Goal: Task Accomplishment & Management: Use online tool/utility

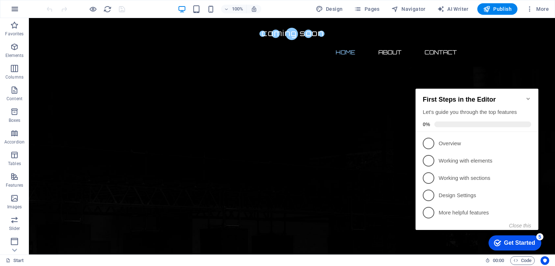
click at [16, 6] on icon "button" at bounding box center [14, 9] width 9 height 9
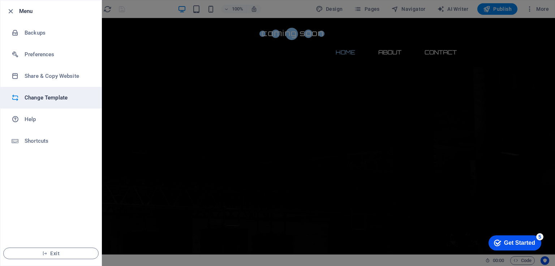
click at [51, 97] on h6 "Change Template" at bounding box center [58, 98] width 67 height 9
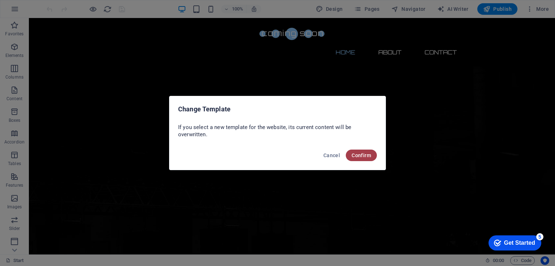
click at [357, 156] on span "Confirm" at bounding box center [360, 156] width 19 height 6
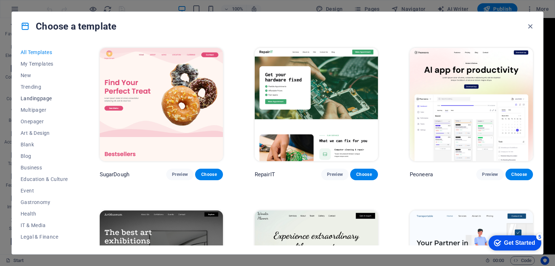
click at [45, 100] on span "Landingpage" at bounding box center [44, 99] width 47 height 6
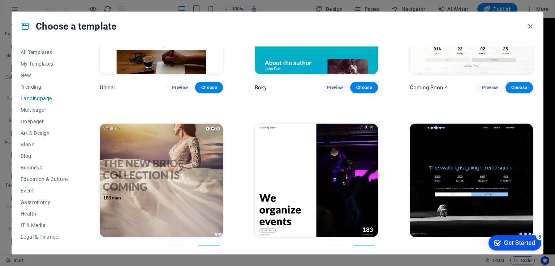
scroll to position [1232, 0]
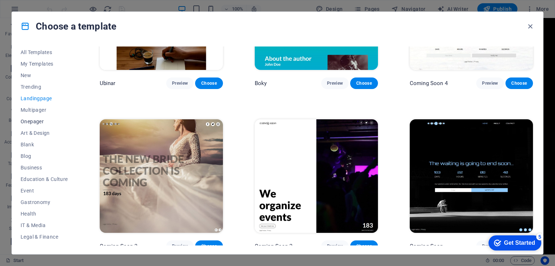
click at [38, 122] on span "Onepager" at bounding box center [44, 122] width 47 height 6
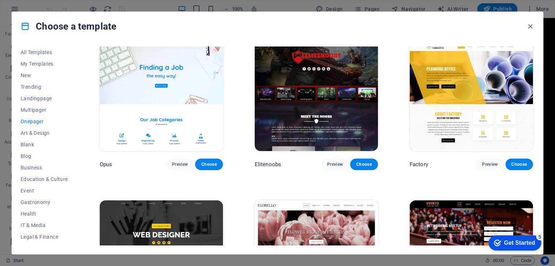
scroll to position [2816, 0]
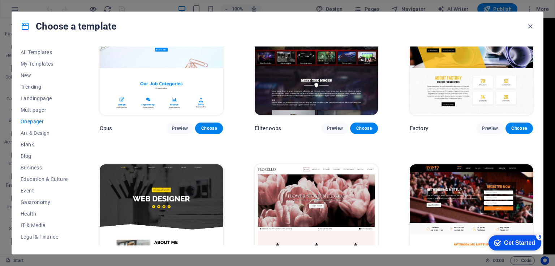
click at [32, 146] on span "Blank" at bounding box center [44, 145] width 47 height 6
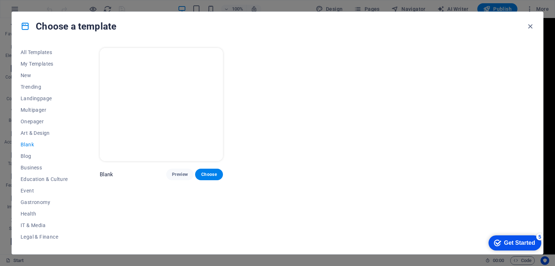
scroll to position [0, 0]
click at [27, 156] on span "Blog" at bounding box center [44, 156] width 47 height 6
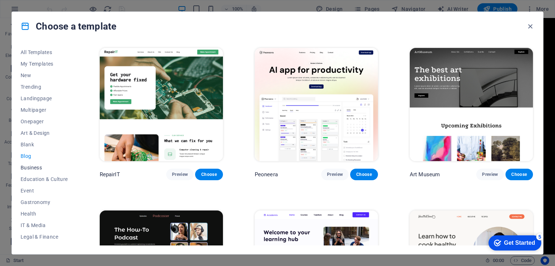
click at [32, 169] on span "Business" at bounding box center [44, 168] width 47 height 6
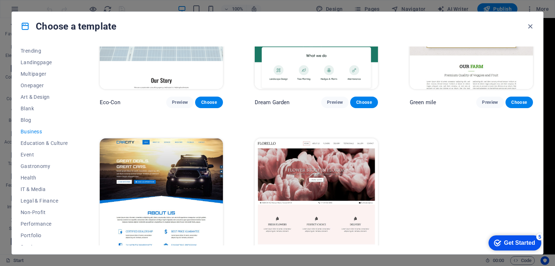
scroll to position [96, 0]
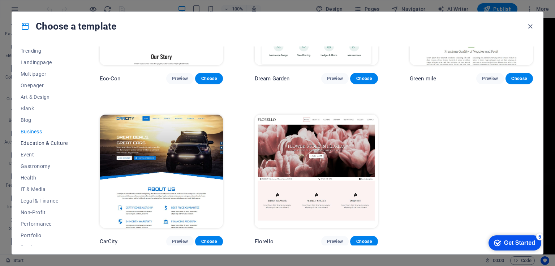
click at [40, 143] on span "Education & Culture" at bounding box center [44, 143] width 47 height 6
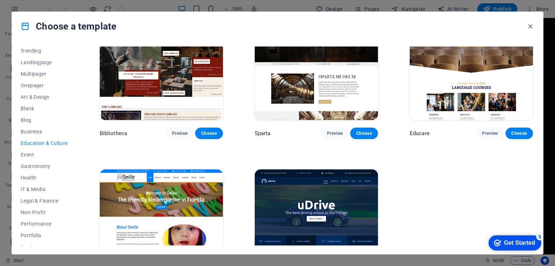
scroll to position [259, 0]
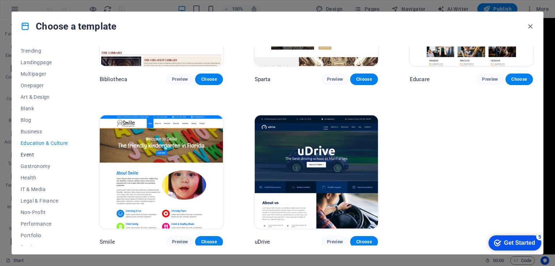
click at [25, 153] on span "Event" at bounding box center [44, 155] width 47 height 6
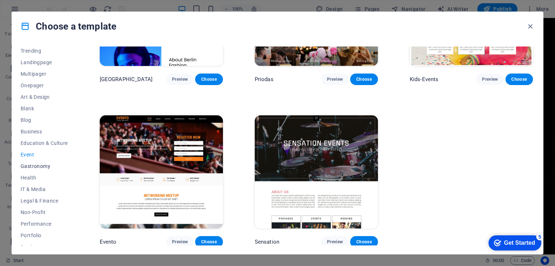
click at [27, 164] on span "Gastronomy" at bounding box center [44, 167] width 47 height 6
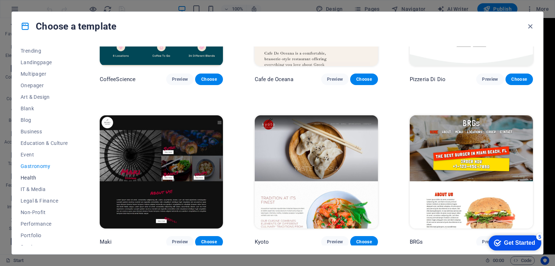
click at [32, 177] on span "Health" at bounding box center [44, 178] width 47 height 6
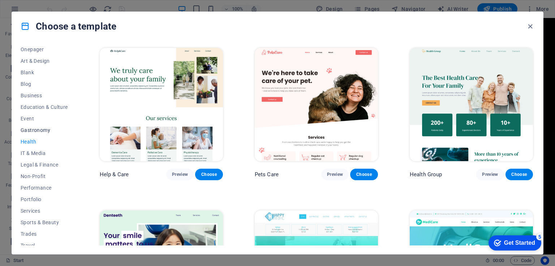
scroll to position [90, 0]
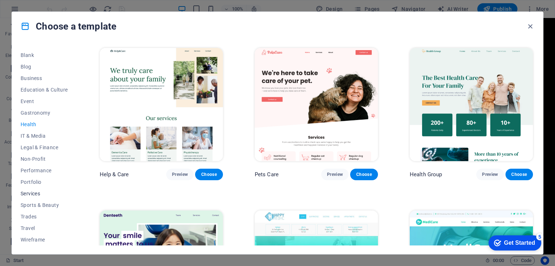
click at [32, 194] on span "Services" at bounding box center [44, 194] width 47 height 6
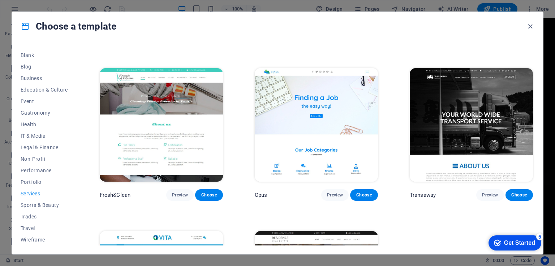
scroll to position [830, 0]
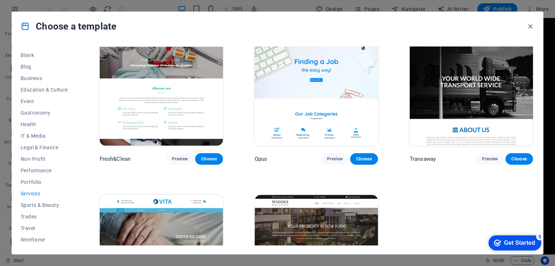
click at [506, 240] on div "Get Started" at bounding box center [519, 243] width 31 height 6
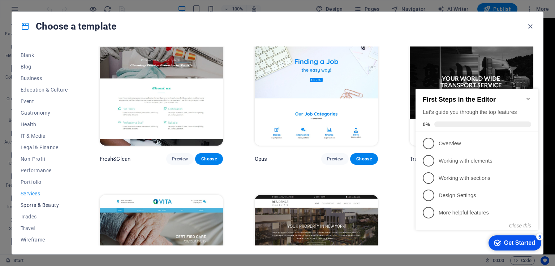
click at [34, 207] on span "Sports & Beauty" at bounding box center [44, 206] width 47 height 6
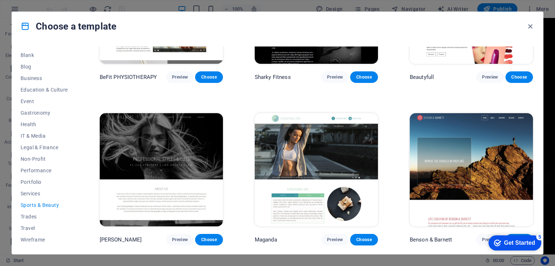
scroll to position [583, 0]
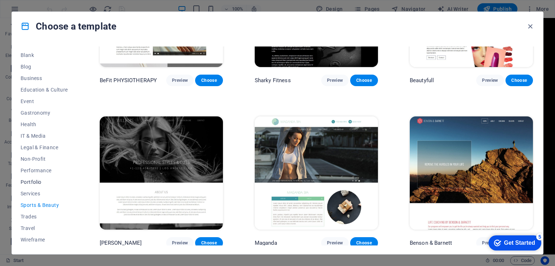
click at [31, 181] on span "Portfolio" at bounding box center [44, 182] width 47 height 6
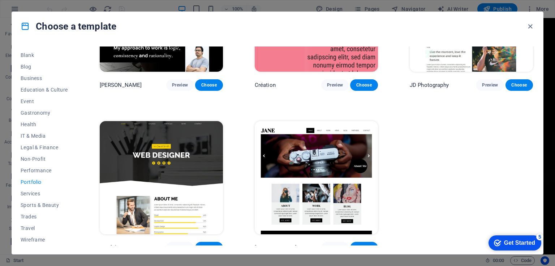
scroll to position [259, 0]
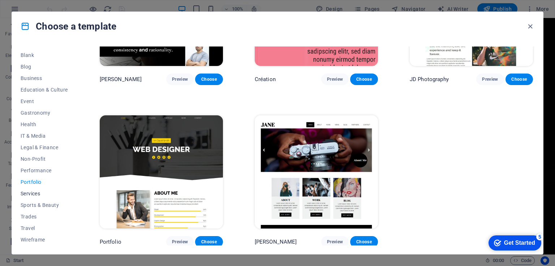
click at [26, 195] on span "Services" at bounding box center [44, 194] width 47 height 6
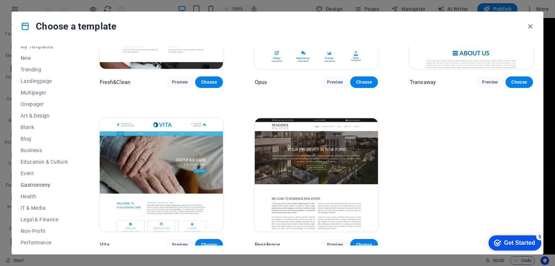
scroll to position [0, 0]
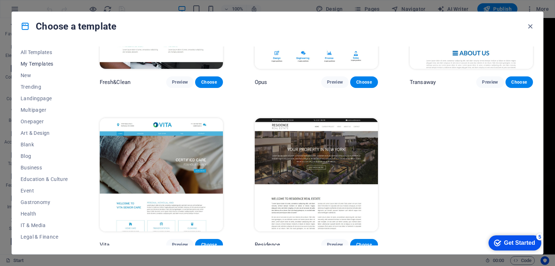
click at [41, 61] on span "My Templates" at bounding box center [44, 64] width 47 height 6
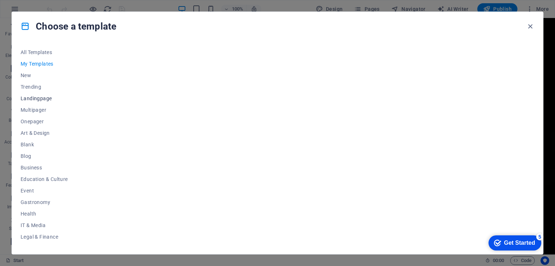
click at [40, 96] on span "Landingpage" at bounding box center [44, 99] width 47 height 6
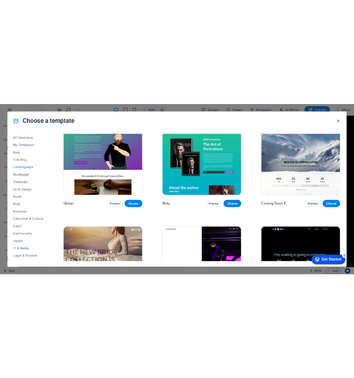
scroll to position [1124, 0]
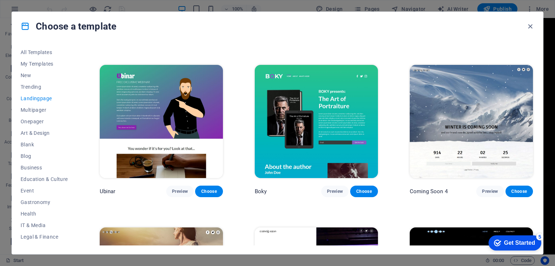
click at [453, 123] on img at bounding box center [470, 121] width 123 height 113
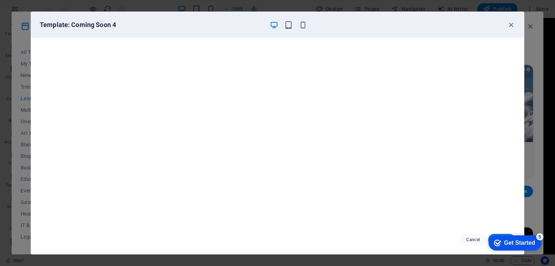
click div "checkmark Get Started 5 First Steps in the Editor Let's guide you through the t…"
click at [500, 236] on div "checkmark Get Started 5" at bounding box center [514, 243] width 53 height 15
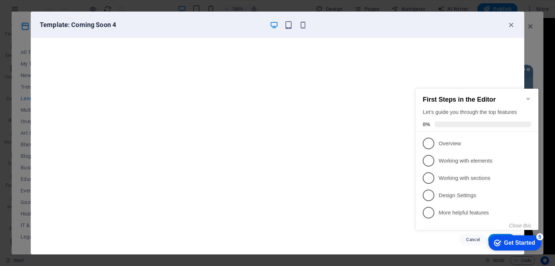
click div "checkmark Get Started 5 First Steps in the Editor Let's guide you through the t…"
drag, startPoint x: 447, startPoint y: 16, endPoint x: 391, endPoint y: 16, distance: 55.6
click at [393, 16] on div "Template: Coming Soon 4" at bounding box center [277, 25] width 492 height 26
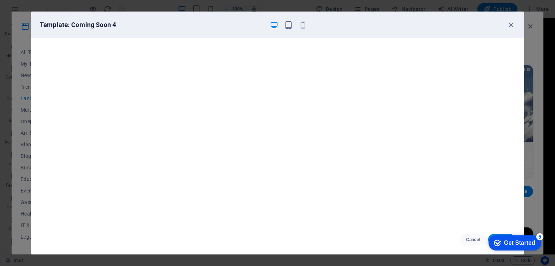
click div "checkmark Get Started 5 First Steps in the Editor Let's guide you through the t…"
click at [375, 234] on div "Cancel Choose" at bounding box center [277, 240] width 492 height 29
click div "checkmark Get Started 5 First Steps in the Editor Let's guide you through the t…"
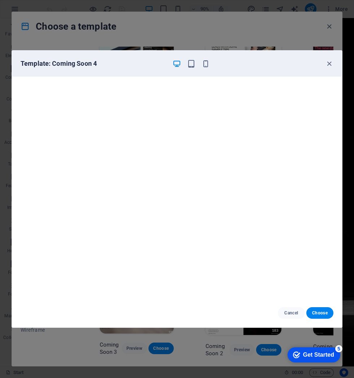
scroll to position [755, 0]
click at [320, 266] on span "Choose" at bounding box center [320, 313] width 16 height 6
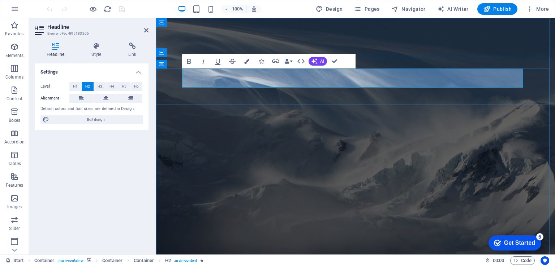
drag, startPoint x: 313, startPoint y: 78, endPoint x: 252, endPoint y: 79, distance: 61.0
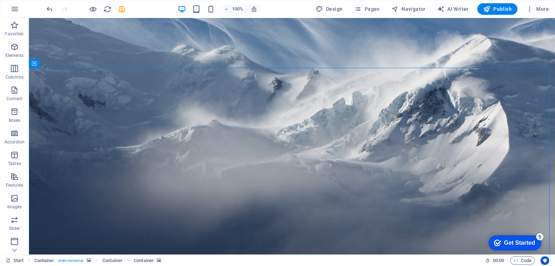
scroll to position [108, 0]
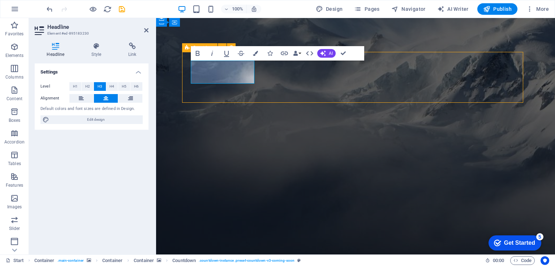
scroll to position [117, 0]
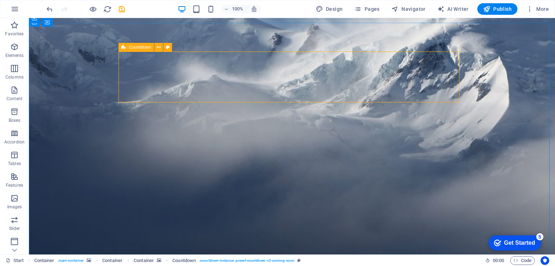
click at [122, 48] on icon at bounding box center [123, 47] width 5 height 9
click at [137, 48] on span "Countdown" at bounding box center [140, 47] width 22 height 4
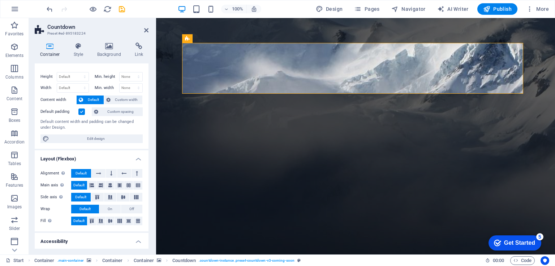
scroll to position [0, 0]
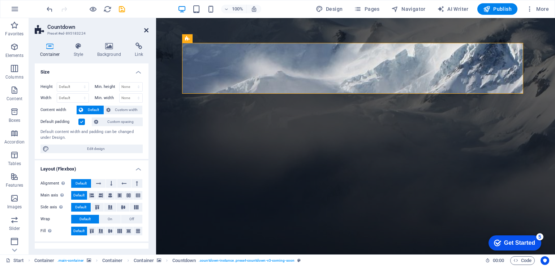
click at [144, 29] on icon at bounding box center [146, 30] width 4 height 6
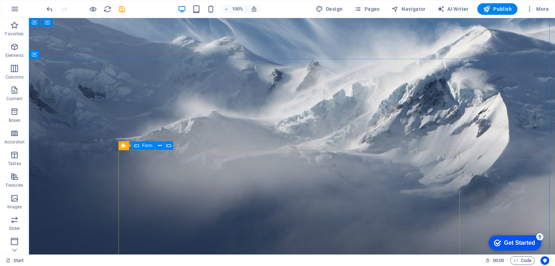
scroll to position [117, 0]
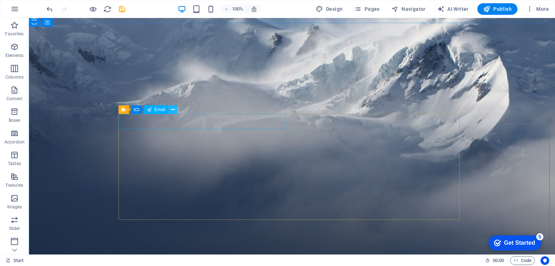
click at [174, 110] on icon at bounding box center [173, 110] width 4 height 8
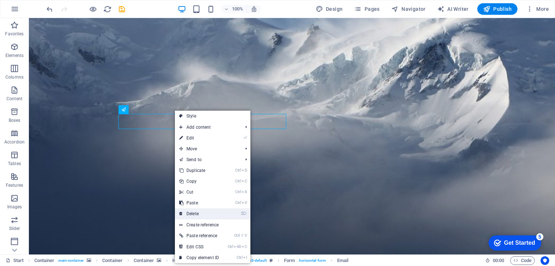
click at [207, 186] on link "⌦ Delete" at bounding box center [199, 214] width 48 height 11
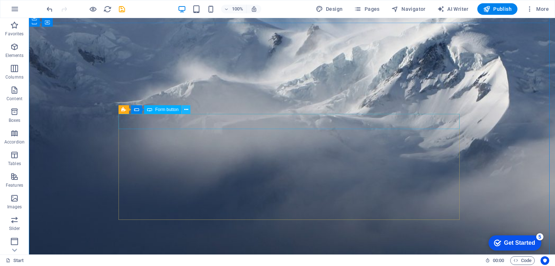
click at [184, 109] on icon at bounding box center [186, 110] width 4 height 8
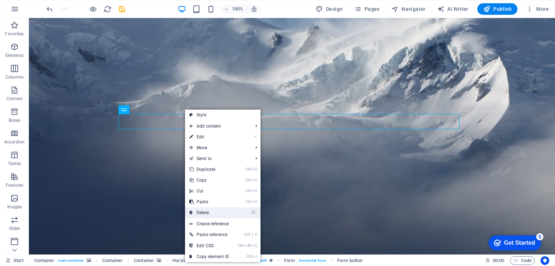
click at [210, 186] on link "⌦ Delete" at bounding box center [209, 213] width 48 height 11
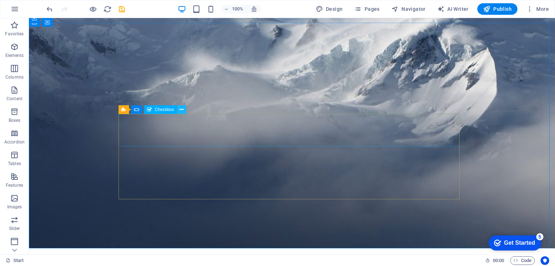
click at [182, 110] on icon at bounding box center [181, 110] width 4 height 8
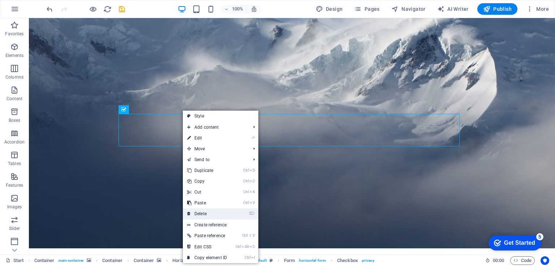
click at [213, 186] on link "⌦ Delete" at bounding box center [207, 214] width 48 height 11
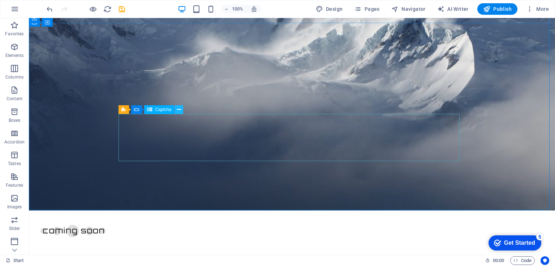
click at [177, 112] on icon at bounding box center [179, 110] width 4 height 8
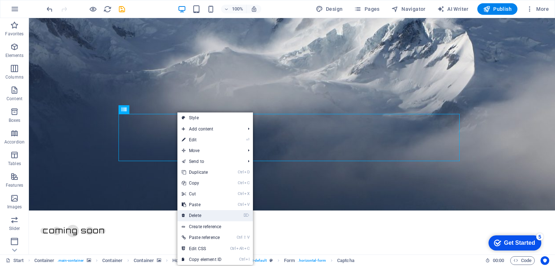
click at [207, 186] on link "⌦ Delete" at bounding box center [201, 215] width 48 height 11
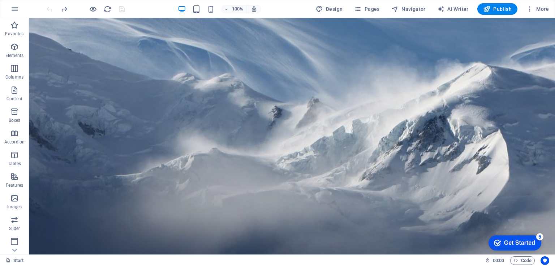
scroll to position [0, 0]
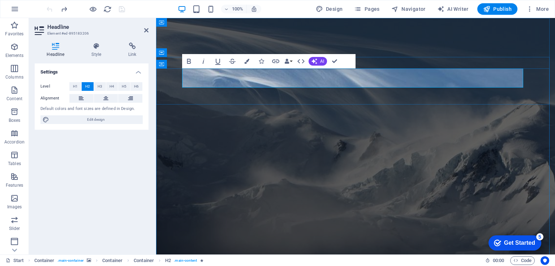
drag, startPoint x: 314, startPoint y: 78, endPoint x: 250, endPoint y: 77, distance: 64.3
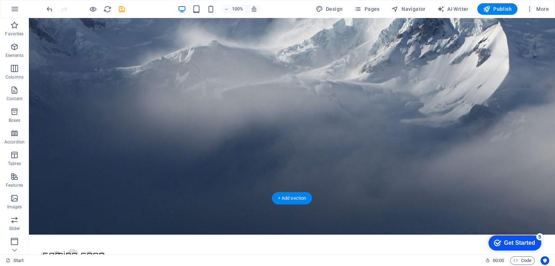
scroll to position [116, 0]
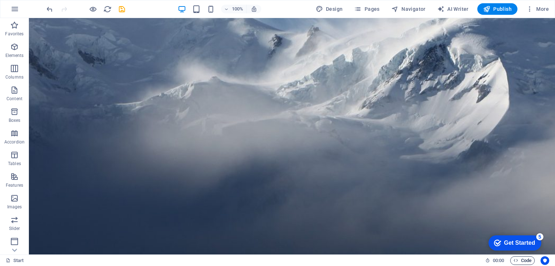
click at [523, 186] on span "Code" at bounding box center [522, 261] width 18 height 9
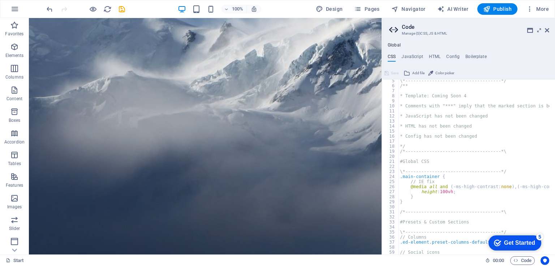
scroll to position [43, 0]
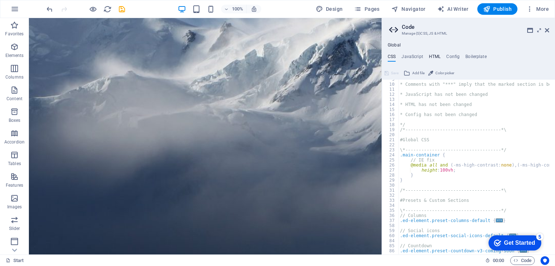
click at [434, 58] on h4 "HTML" at bounding box center [435, 58] width 12 height 8
type textarea "<a href="#main-content" class="wv-link-content button">Skip to main content</a>"
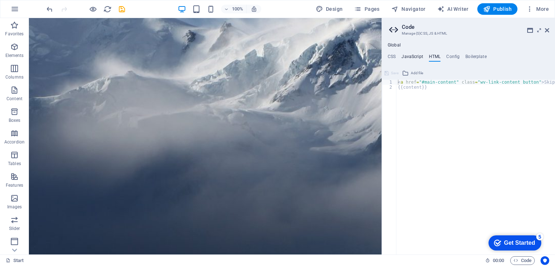
click at [411, 55] on h4 "JavaScript" at bounding box center [411, 58] width 21 height 8
type textarea "/* JS for preset "Season (snow)" */"
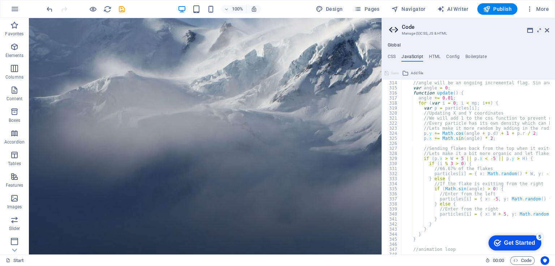
scroll to position [1609, 0]
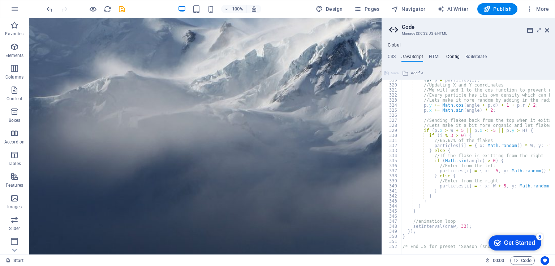
click at [447, 55] on h4 "Config" at bounding box center [452, 58] width 13 height 8
type textarea "$lh-headlines-all: (1.1, null, null);"
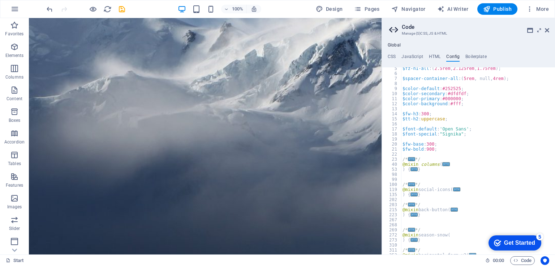
scroll to position [60, 0]
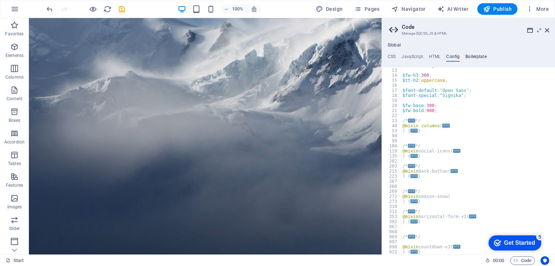
click at [477, 56] on h4 "Boilerplate" at bounding box center [475, 58] width 21 height 8
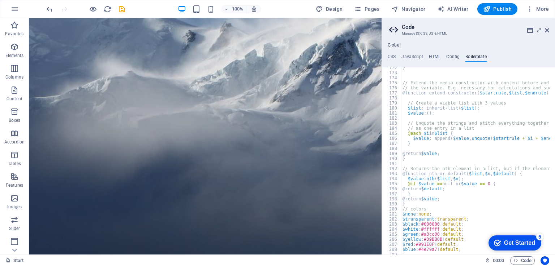
scroll to position [516, 0]
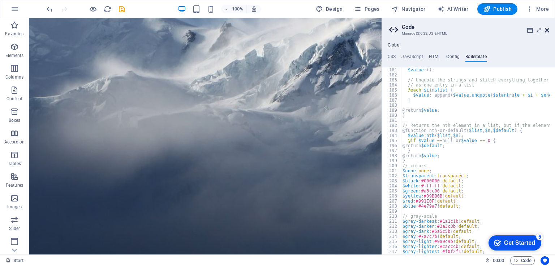
click at [546, 29] on icon at bounding box center [546, 30] width 4 height 6
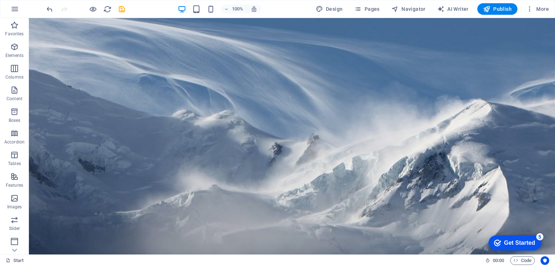
scroll to position [0, 0]
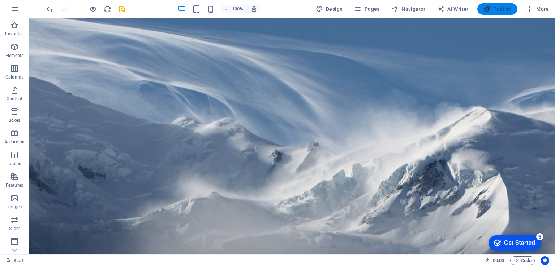
click at [497, 12] on span "Publish" at bounding box center [497, 8] width 29 height 7
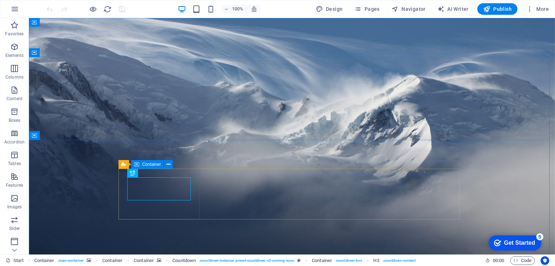
click at [143, 164] on span "Container" at bounding box center [151, 164] width 19 height 4
click at [125, 166] on icon at bounding box center [123, 164] width 5 height 9
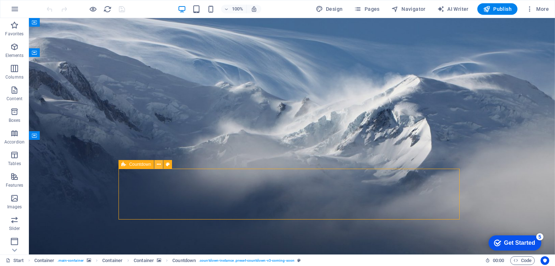
click at [157, 166] on icon at bounding box center [159, 165] width 4 height 8
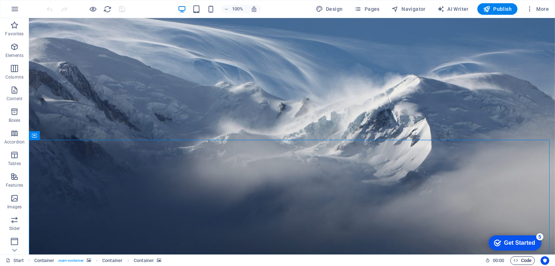
click at [524, 262] on span "Code" at bounding box center [522, 261] width 18 height 9
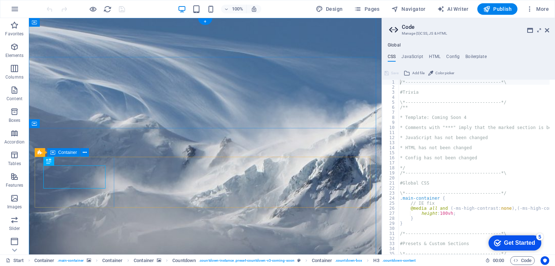
click at [92, 161] on icon at bounding box center [93, 162] width 4 height 8
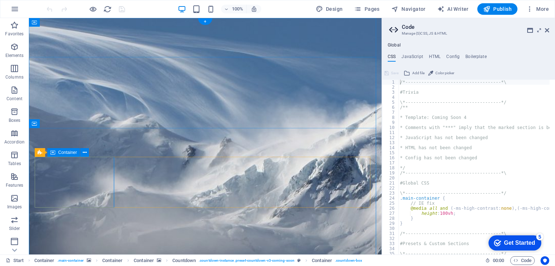
click at [83, 164] on span "H3" at bounding box center [82, 161] width 5 height 4
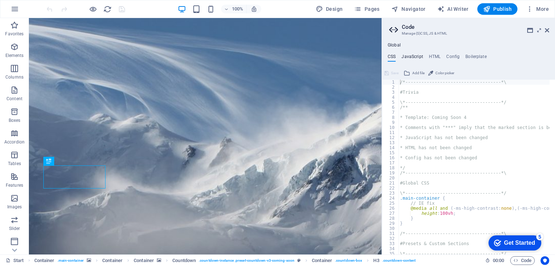
click at [416, 58] on h4 "JavaScript" at bounding box center [411, 58] width 21 height 8
type textarea "/* JS for preset "Season (snow)" */"
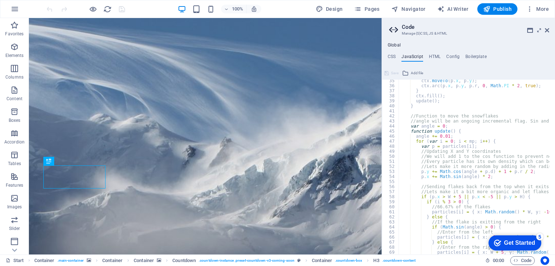
scroll to position [195, 0]
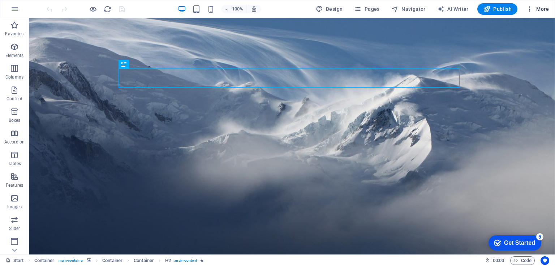
click at [541, 9] on span "More" at bounding box center [537, 8] width 23 height 7
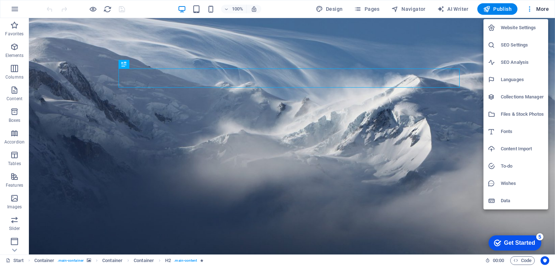
click at [8, 9] on div at bounding box center [277, 133] width 555 height 266
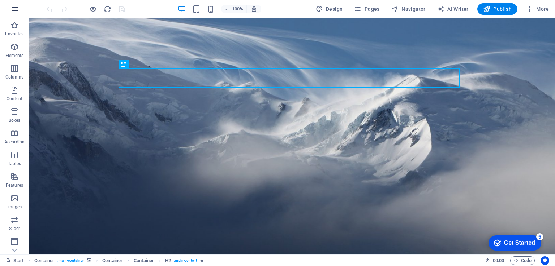
click at [14, 10] on icon "button" at bounding box center [14, 9] width 9 height 9
